Goal: Information Seeking & Learning: Learn about a topic

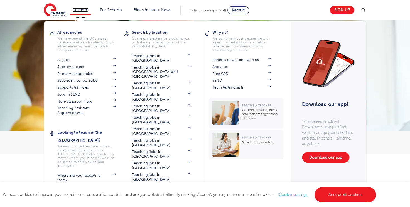
click at [88, 9] on link "Find jobs" at bounding box center [80, 10] width 16 height 4
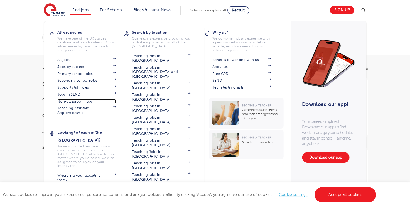
click at [72, 102] on link "Non-classroom jobs" at bounding box center [86, 101] width 58 height 4
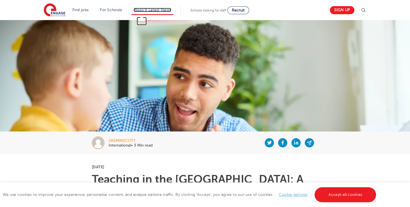
click at [154, 11] on link "Blogs & Latest News" at bounding box center [153, 10] width 38 height 4
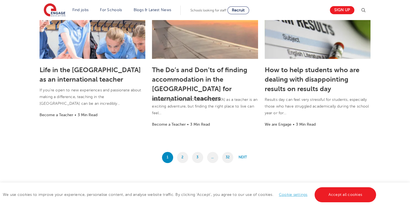
scroll to position [468, 0]
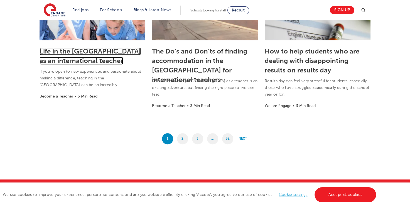
click at [89, 53] on link "Life in the UK as an international teacher" at bounding box center [90, 55] width 101 height 17
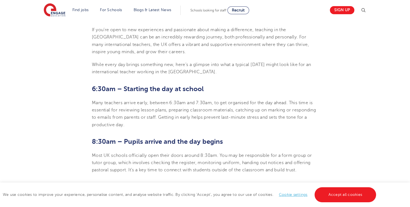
scroll to position [189, 0]
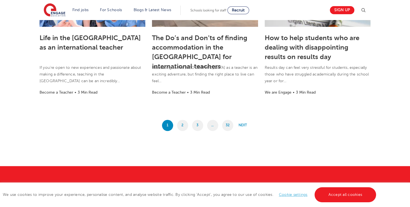
scroll to position [468, 0]
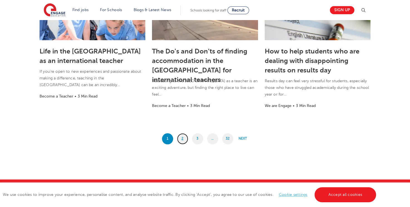
click at [183, 139] on link "2" at bounding box center [182, 138] width 11 height 11
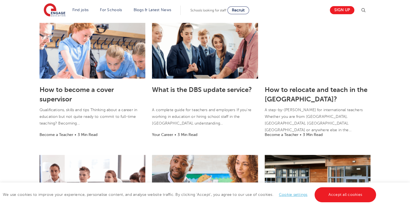
scroll to position [278, 0]
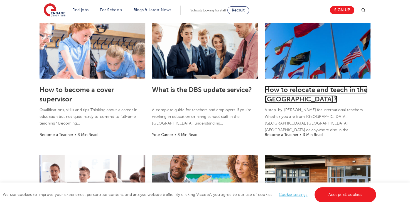
click at [299, 91] on link "How to relocate and teach in the [GEOGRAPHIC_DATA]?" at bounding box center [316, 94] width 103 height 17
